Goal: Information Seeking & Learning: Learn about a topic

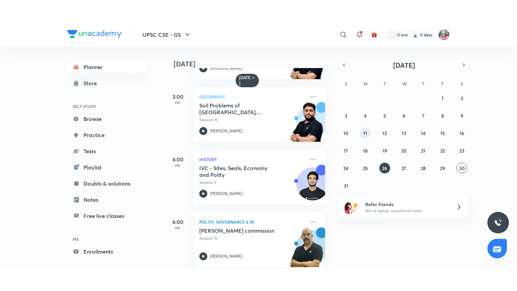
scroll to position [124, 0]
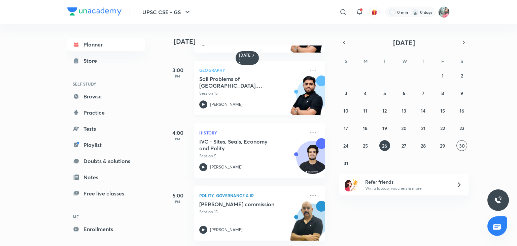
click at [216, 77] on h5 "Soil Problems of [GEOGRAPHIC_DATA], Mitigation Strategies & Water Resource & Ir…" at bounding box center [241, 81] width 84 height 13
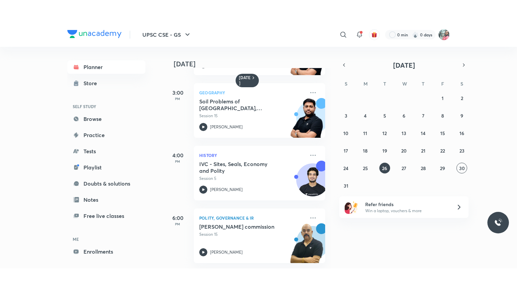
scroll to position [78, 0]
